Goal: Task Accomplishment & Management: Complete application form

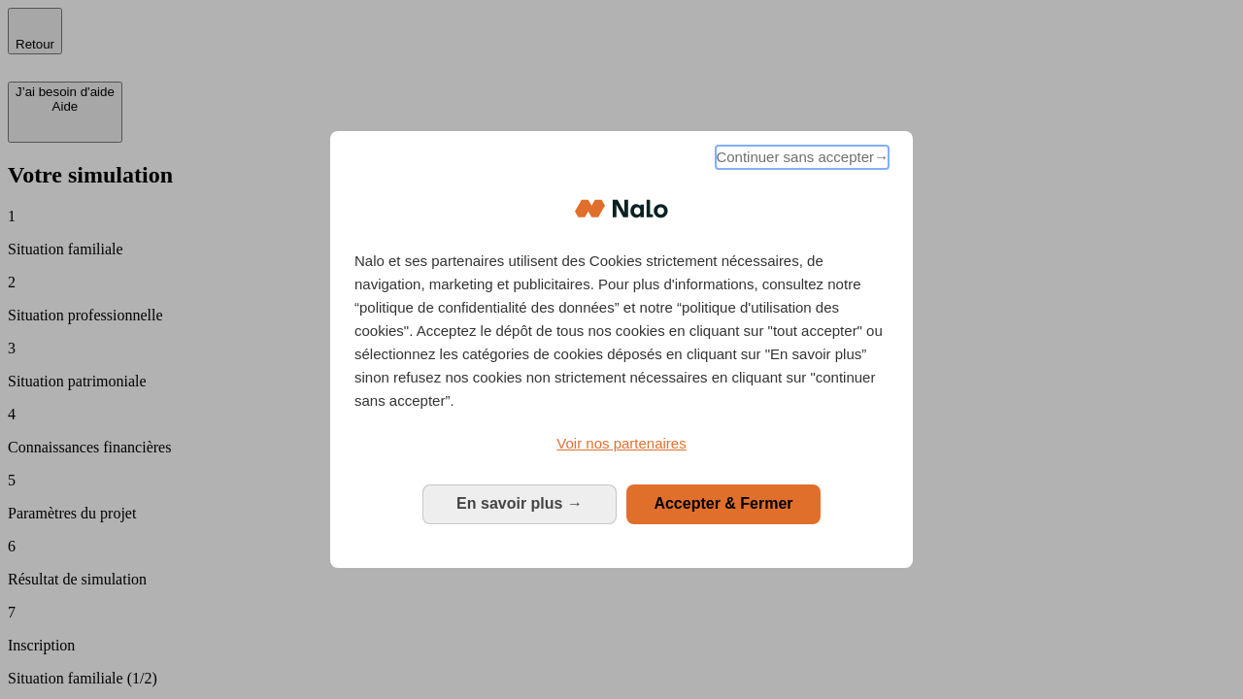
click at [800, 160] on span "Continuer sans accepter →" at bounding box center [801, 157] width 173 height 23
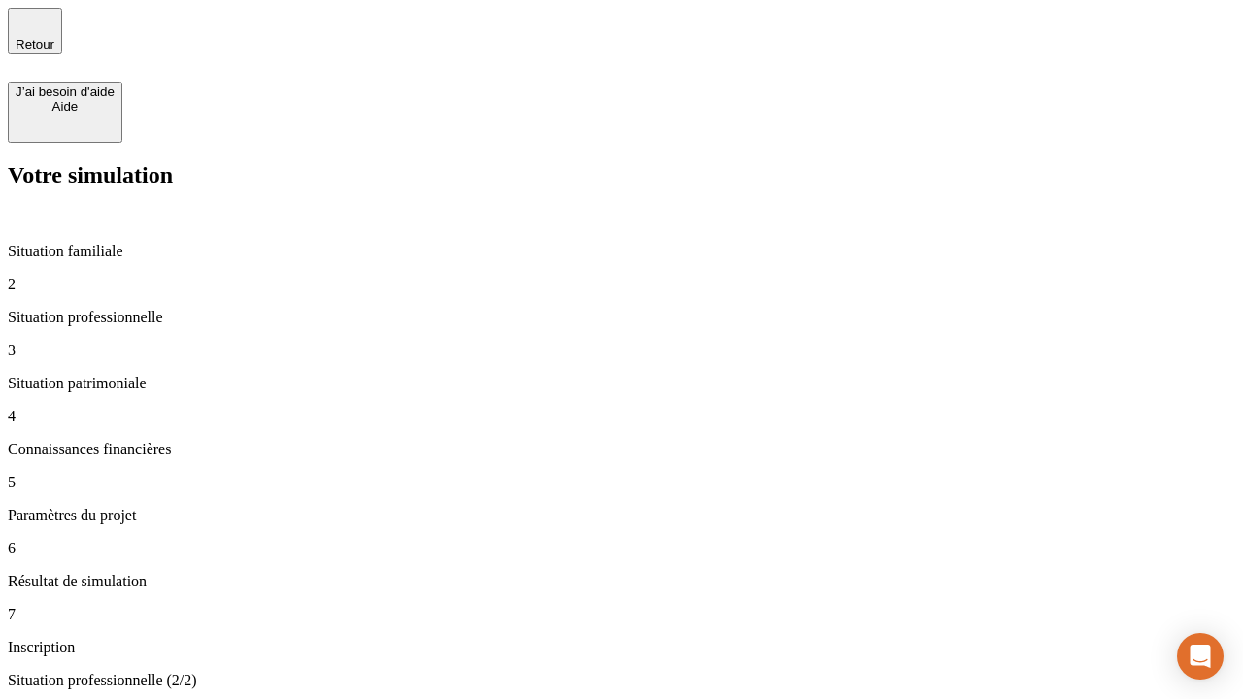
type input "30 000"
type input "40 000"
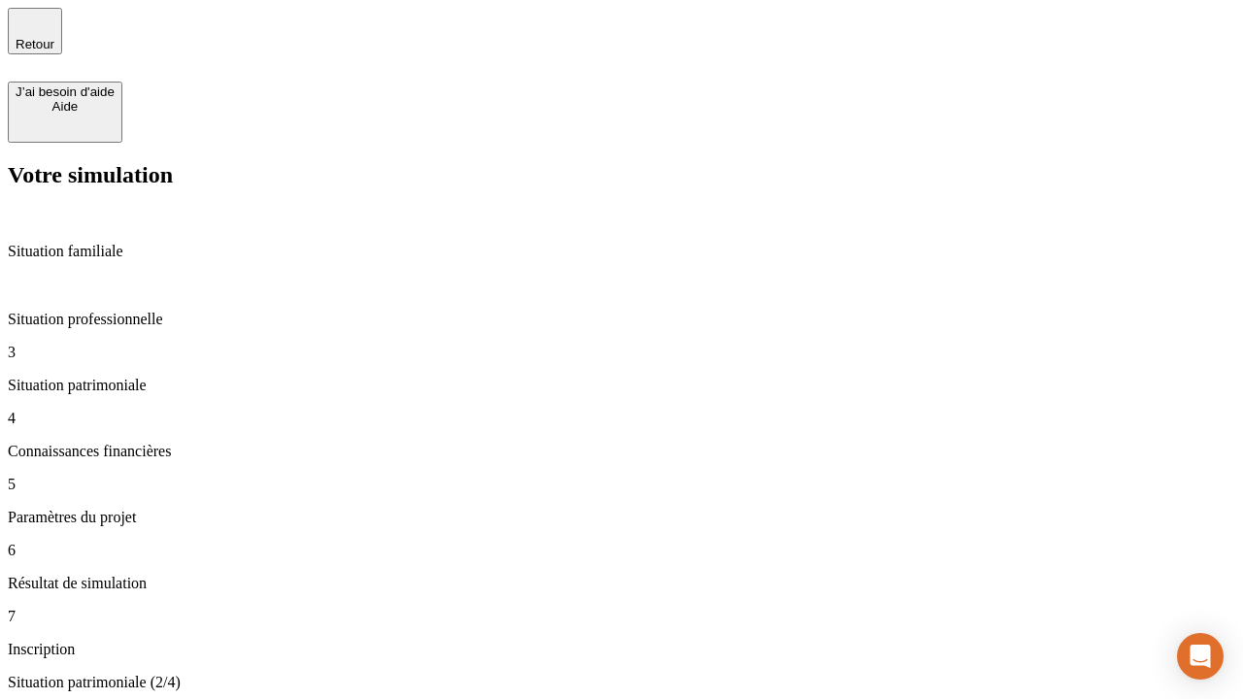
type input "1 100"
type input "20"
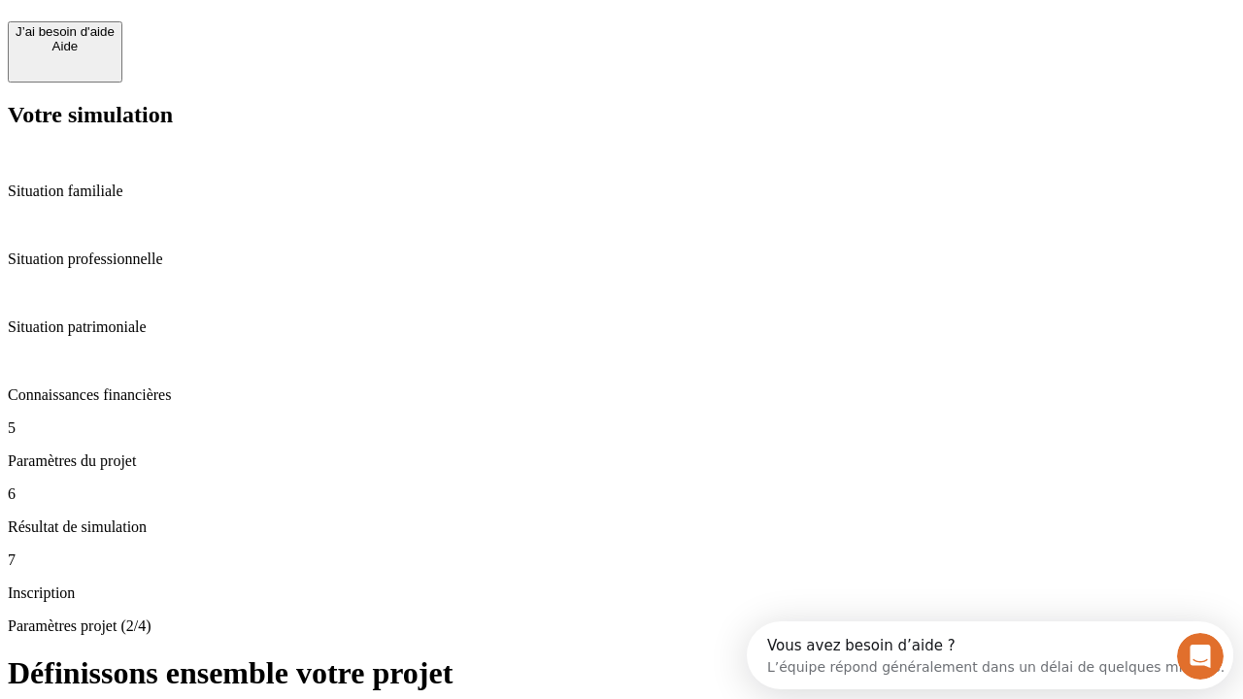
scroll to position [37, 0]
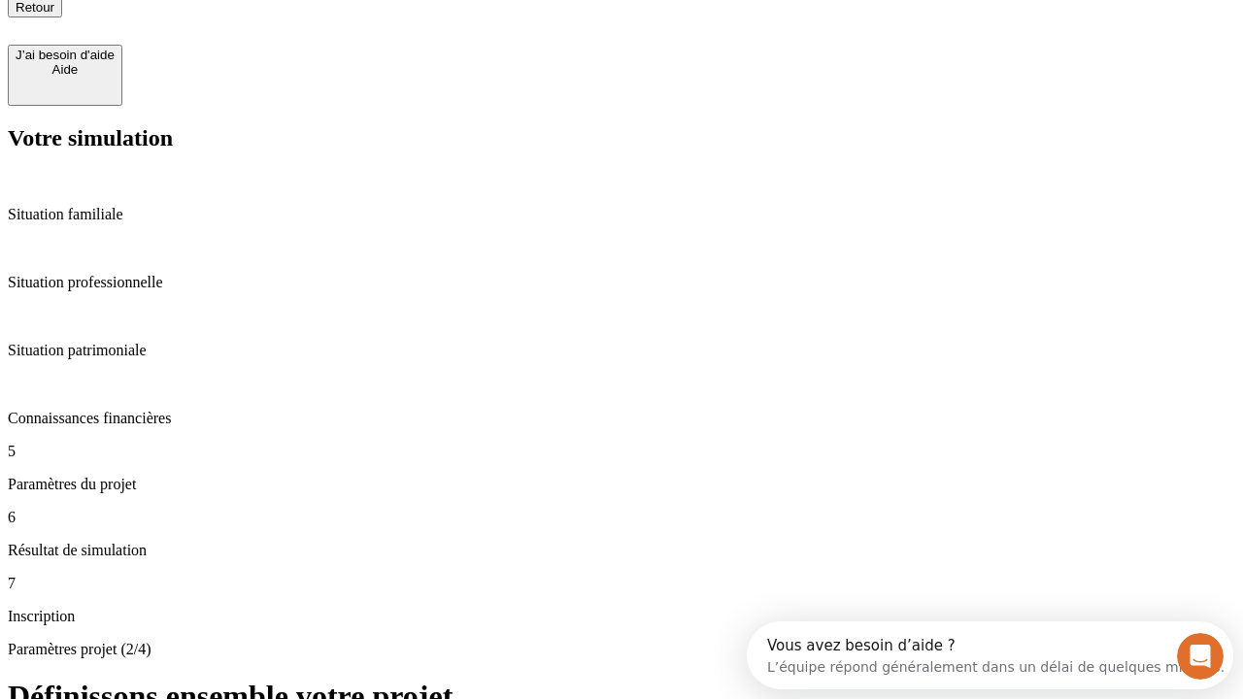
type input "40"
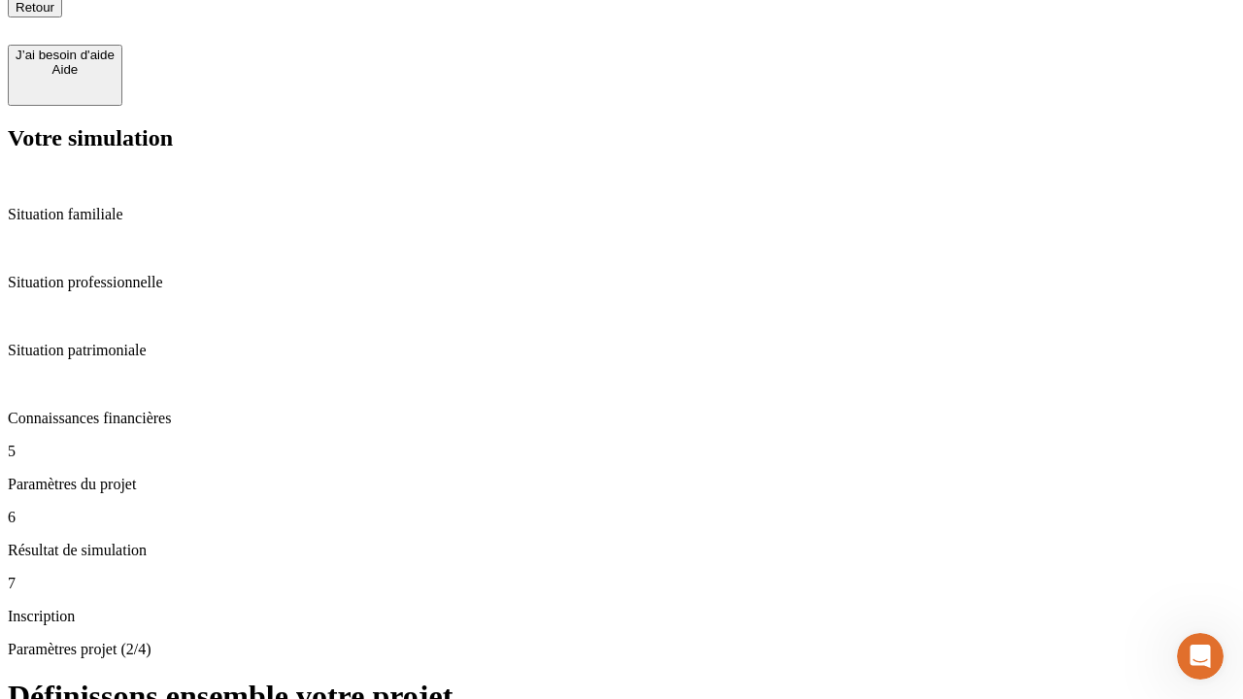
type input "62"
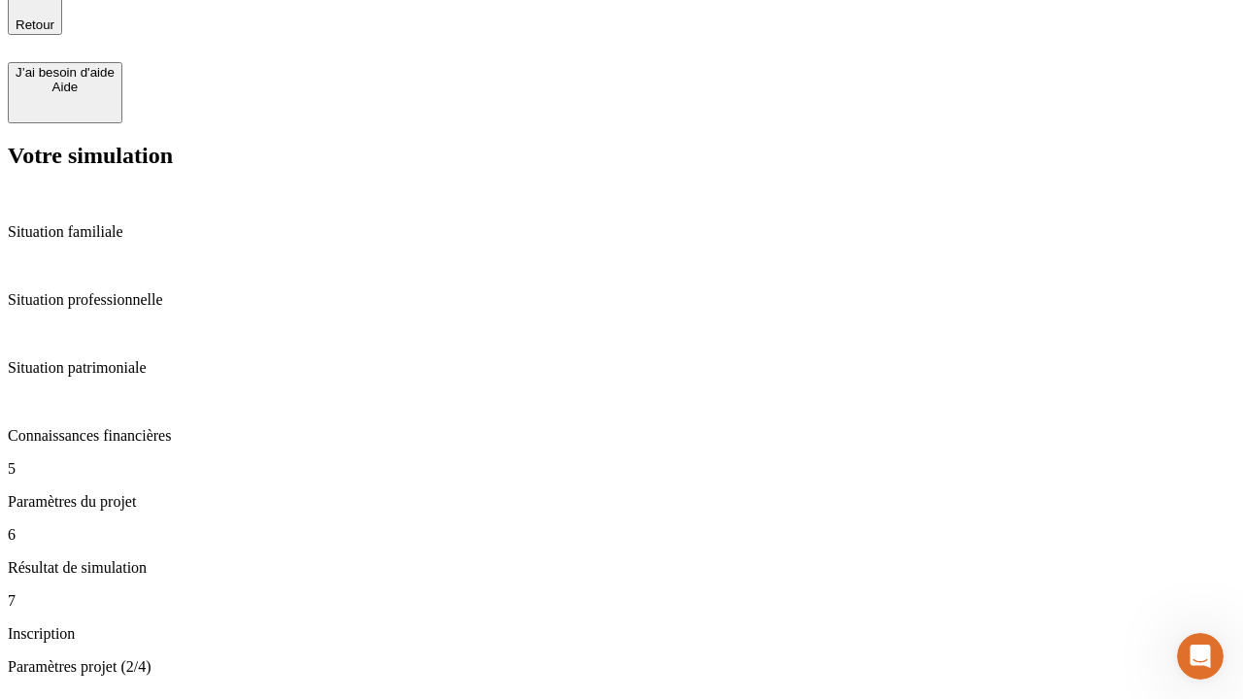
type input "50 000"
type input "640"
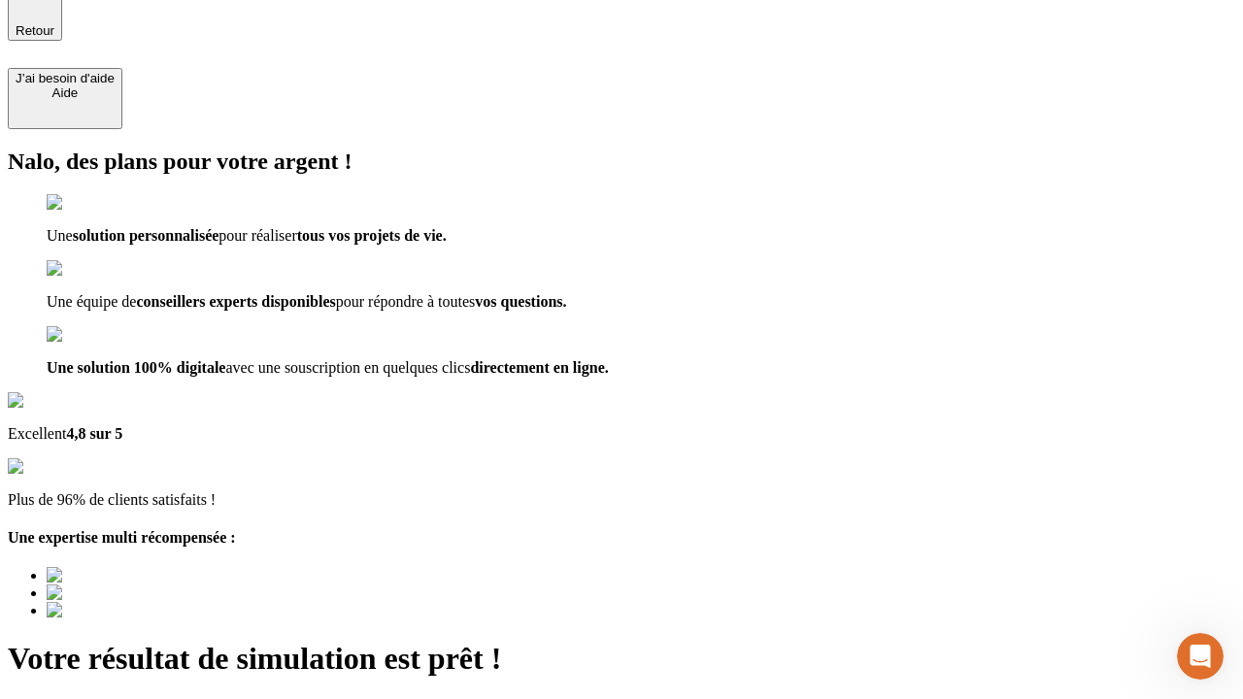
type input "[EMAIL_ADDRESS][DOMAIN_NAME]"
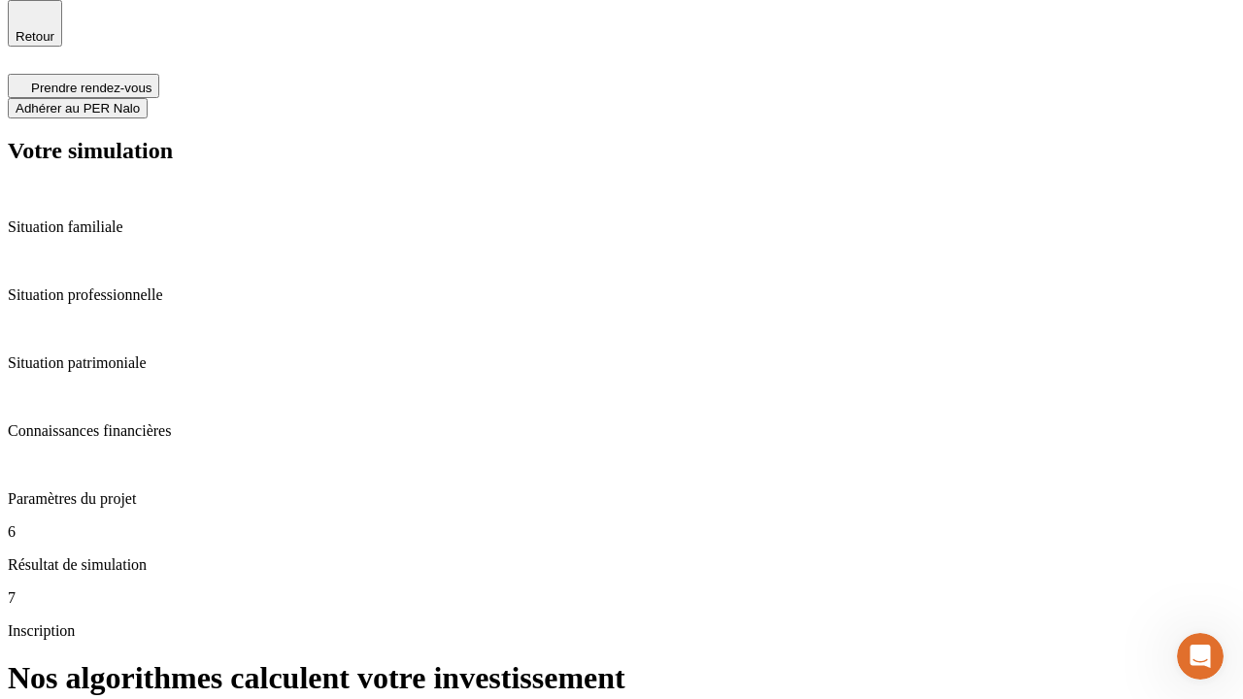
click at [140, 101] on span "Adhérer au PER Nalo" at bounding box center [78, 108] width 124 height 15
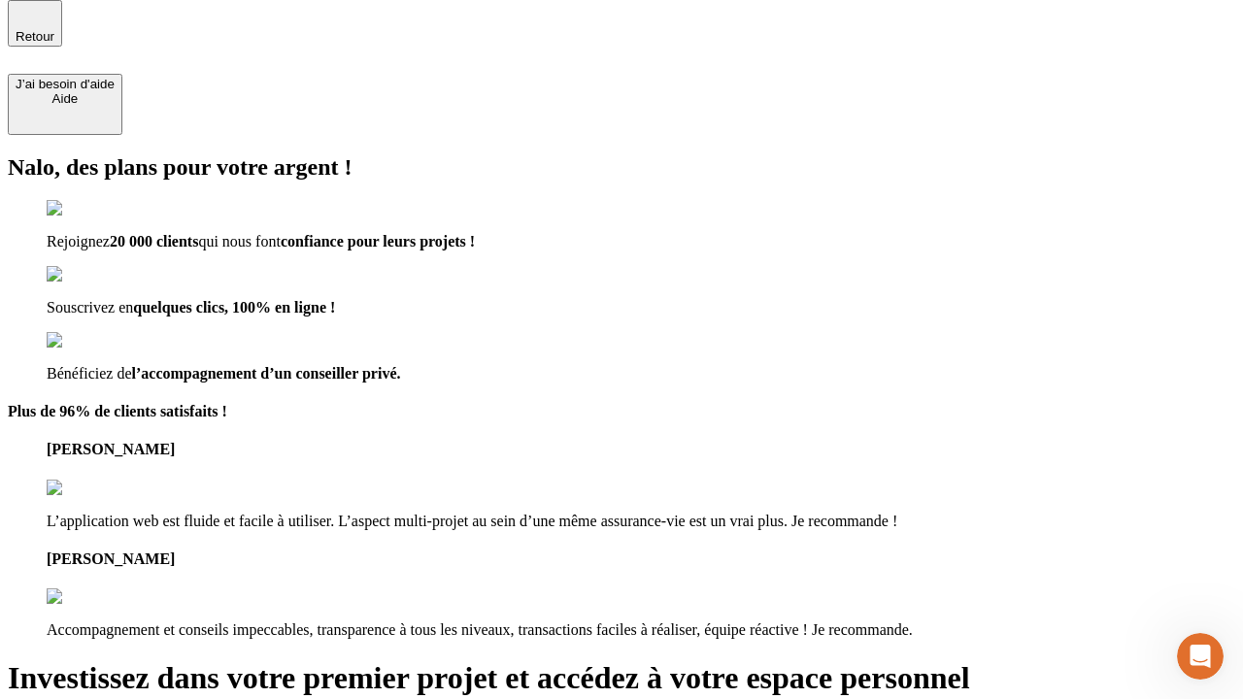
scroll to position [6, 0]
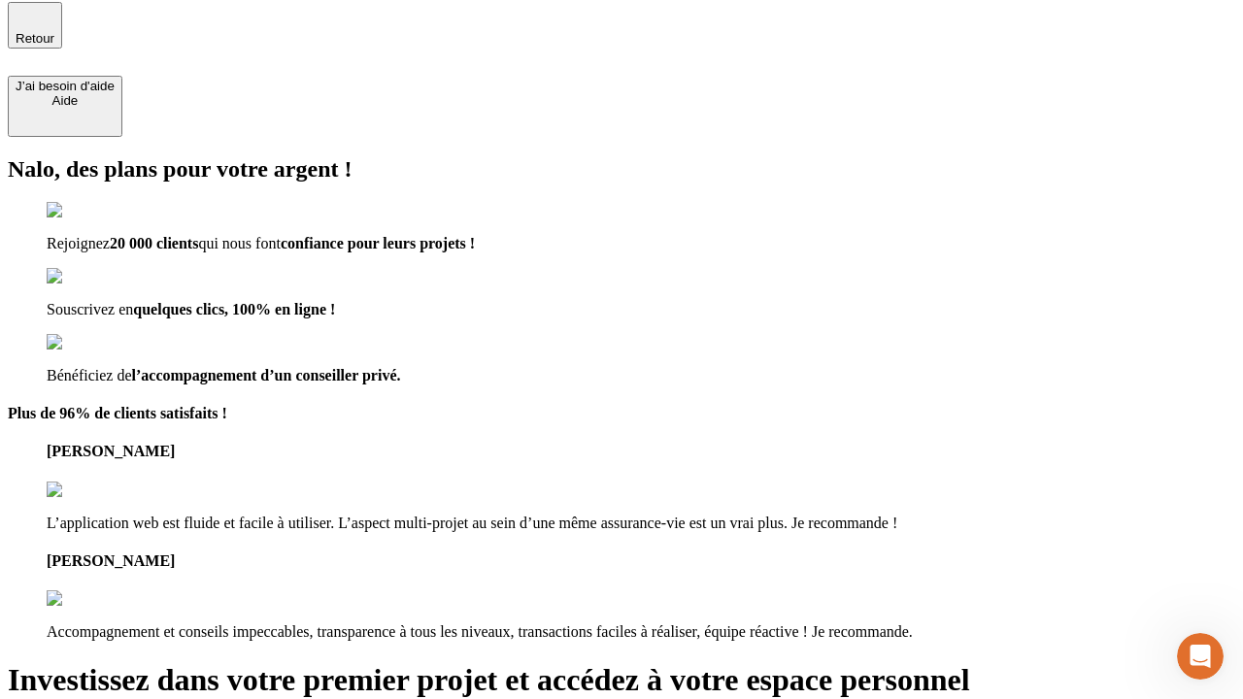
type input "abc"
